Goal: Task Accomplishment & Management: Manage account settings

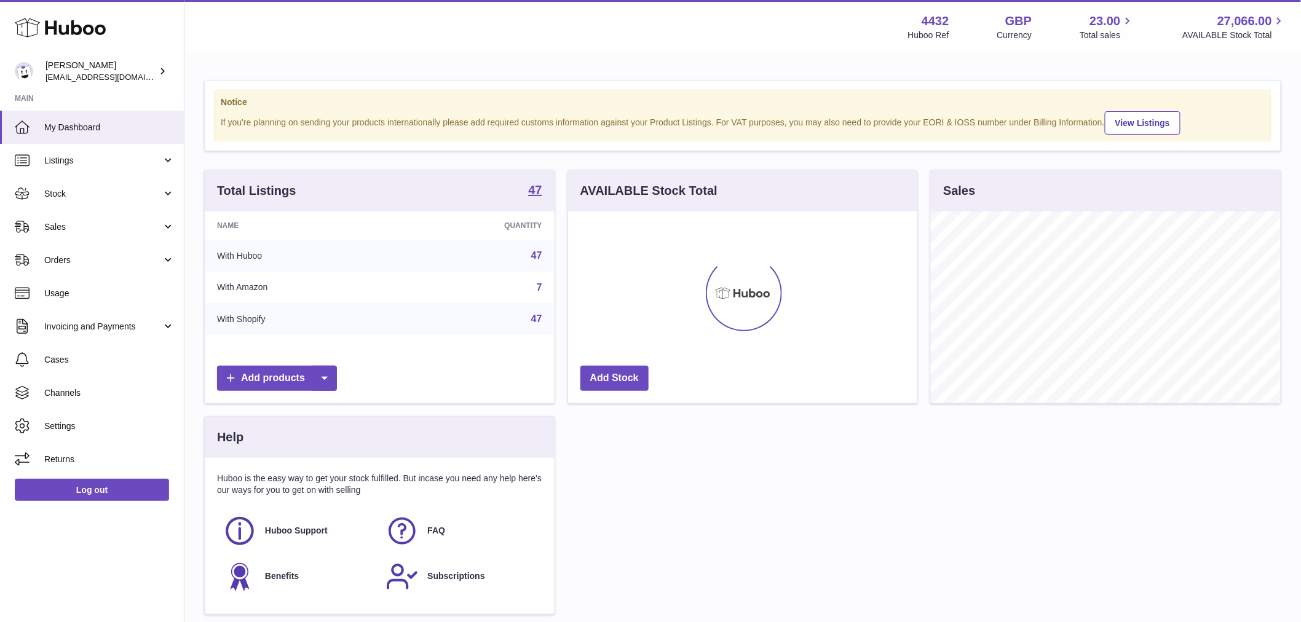
scroll to position [192, 349]
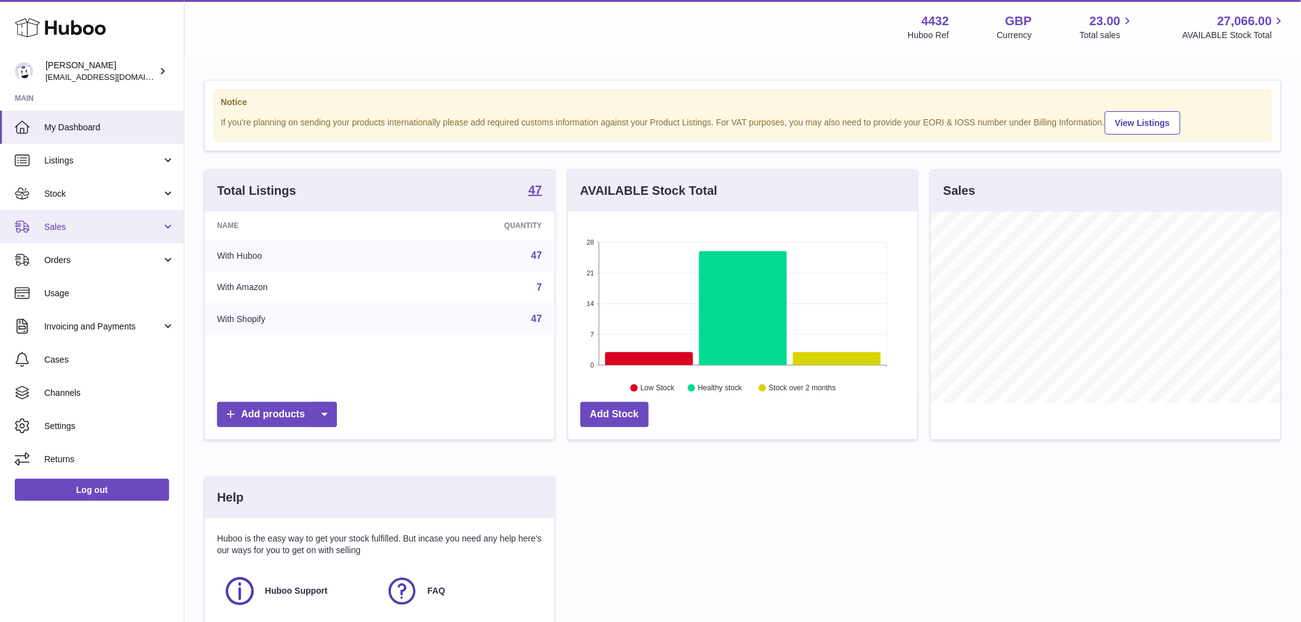
click at [89, 228] on span "Sales" at bounding box center [102, 227] width 117 height 12
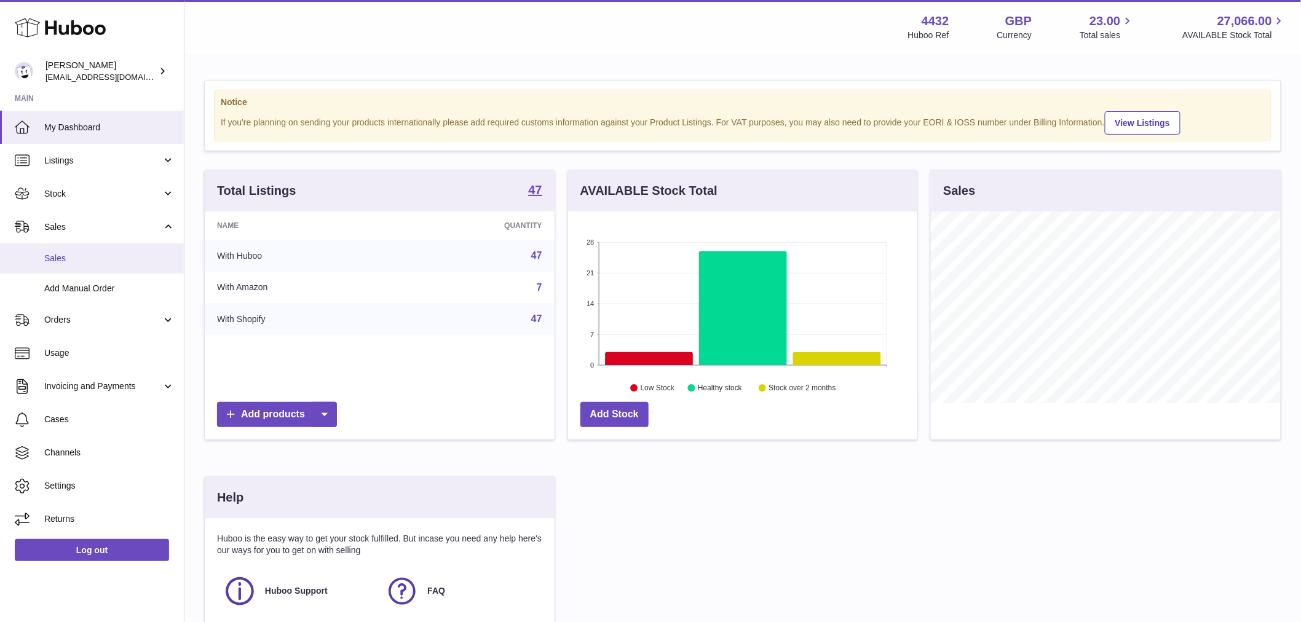
click at [79, 248] on link "Sales" at bounding box center [92, 258] width 184 height 30
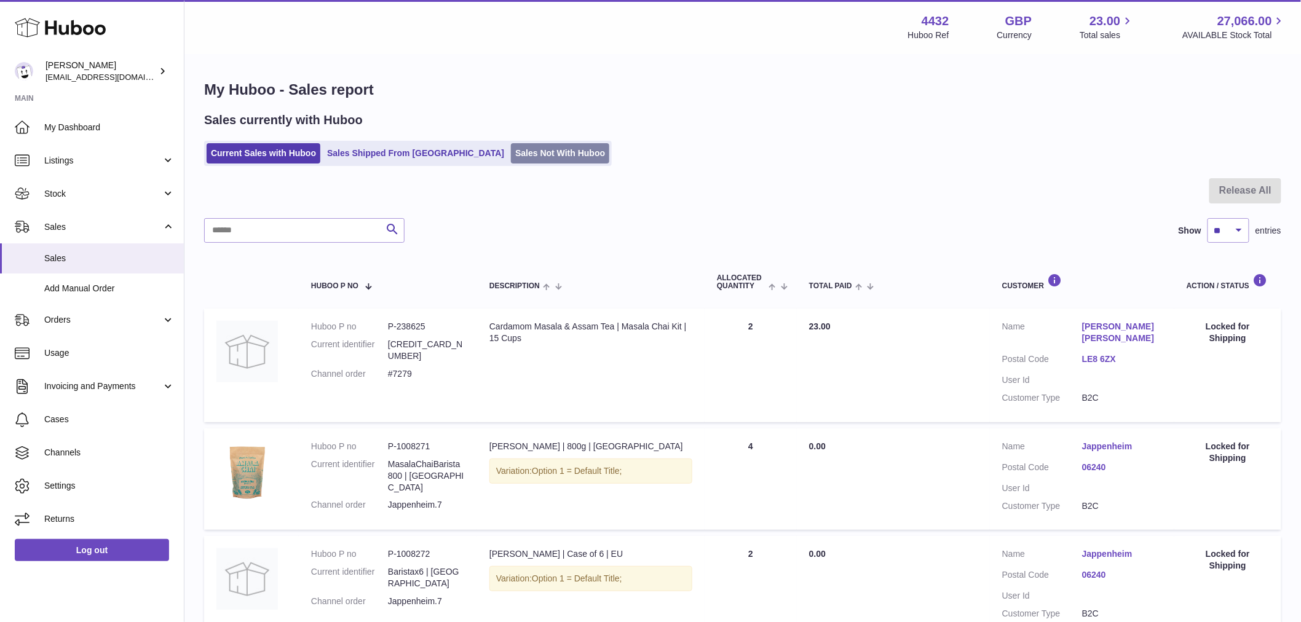
click at [511, 154] on link "Sales Not With Huboo" at bounding box center [560, 153] width 98 height 20
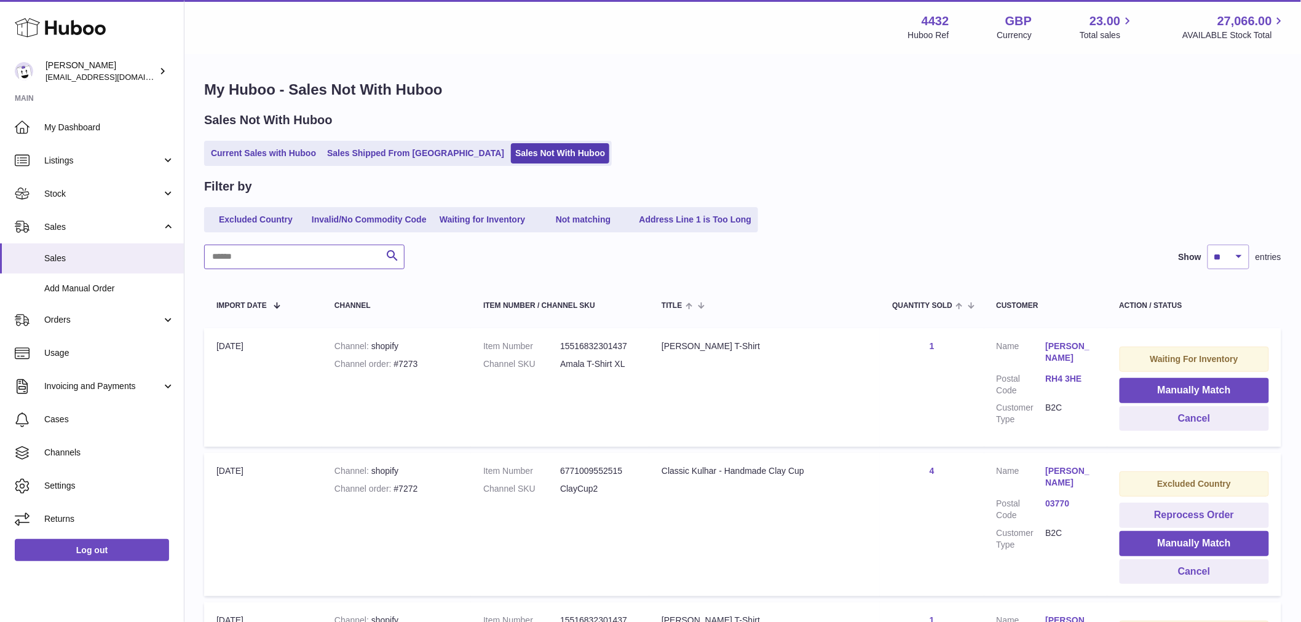
click at [304, 263] on input "text" at bounding box center [304, 257] width 200 height 25
type input "****"
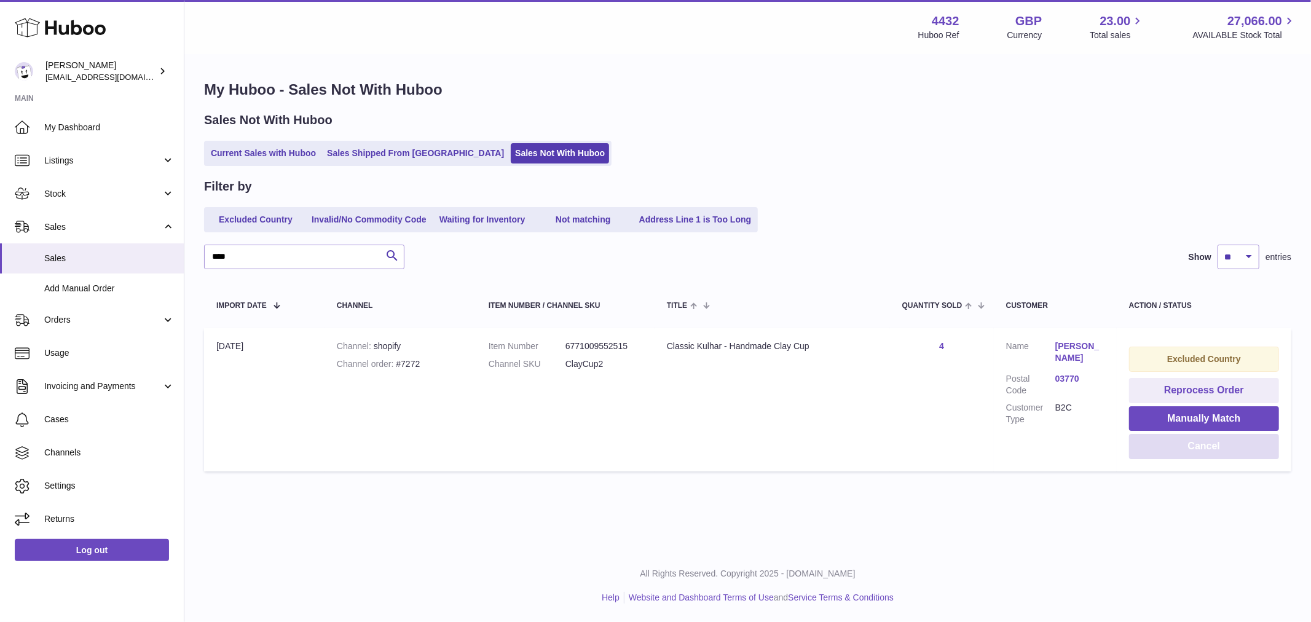
click at [1204, 445] on button "Cancel" at bounding box center [1204, 446] width 150 height 25
